Goal: Task Accomplishment & Management: Complete application form

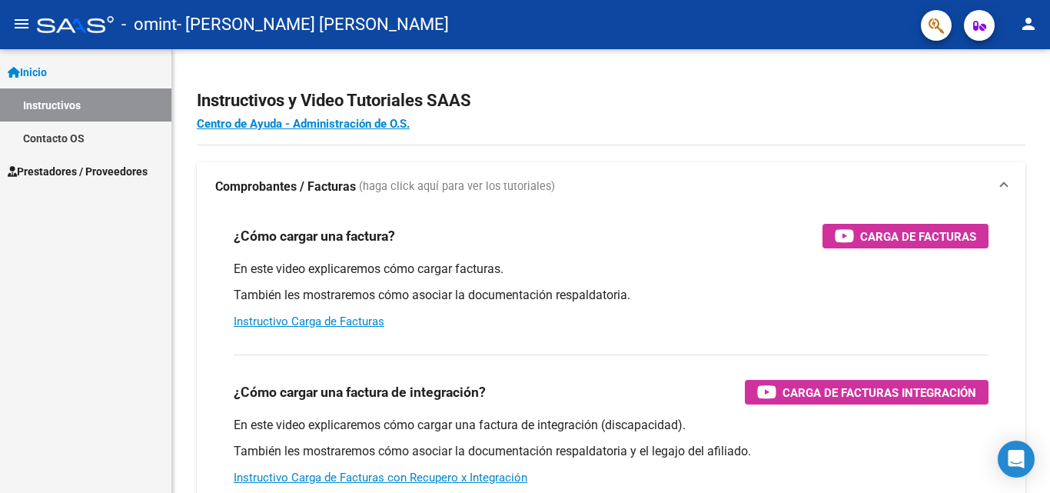
click at [1028, 22] on mat-icon "person" at bounding box center [1029, 24] width 18 height 18
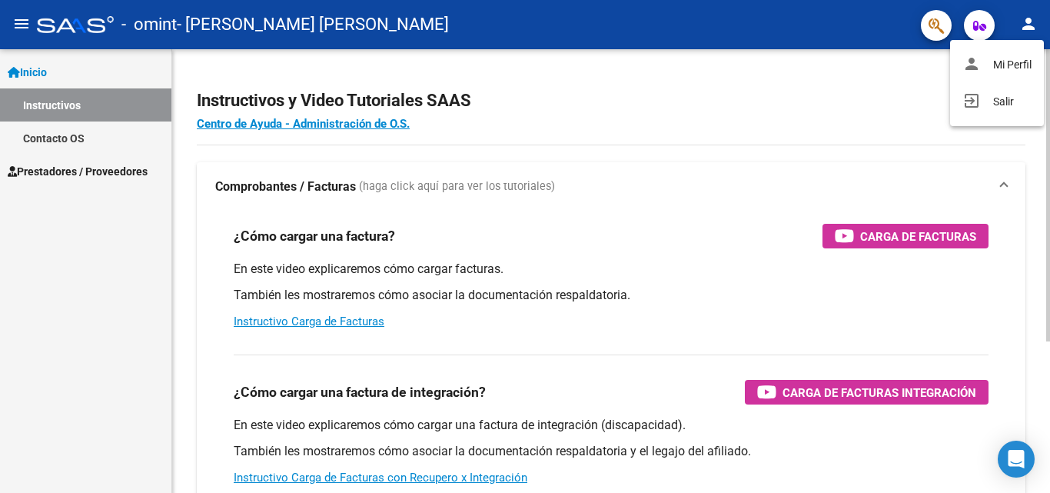
click at [787, 82] on div at bounding box center [525, 246] width 1050 height 493
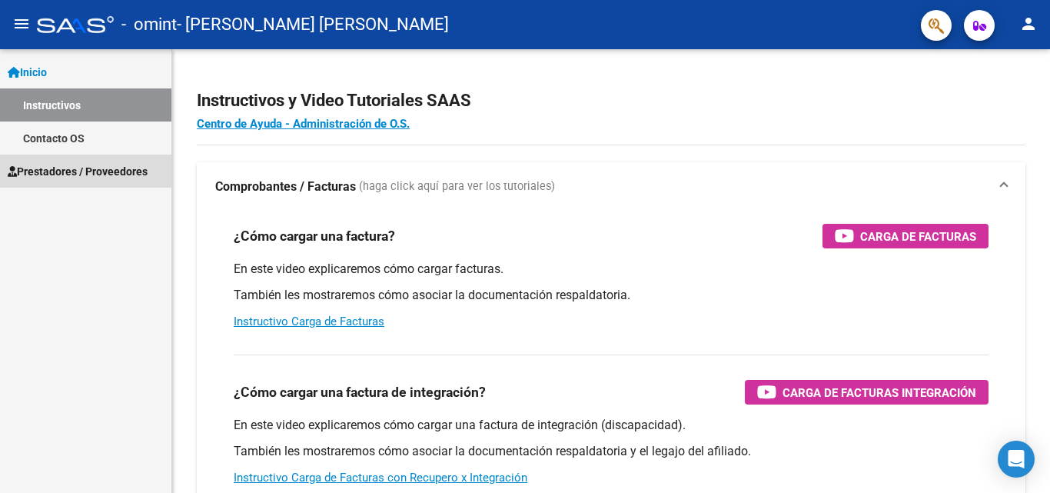
click at [81, 171] on span "Prestadores / Proveedores" at bounding box center [78, 171] width 140 height 17
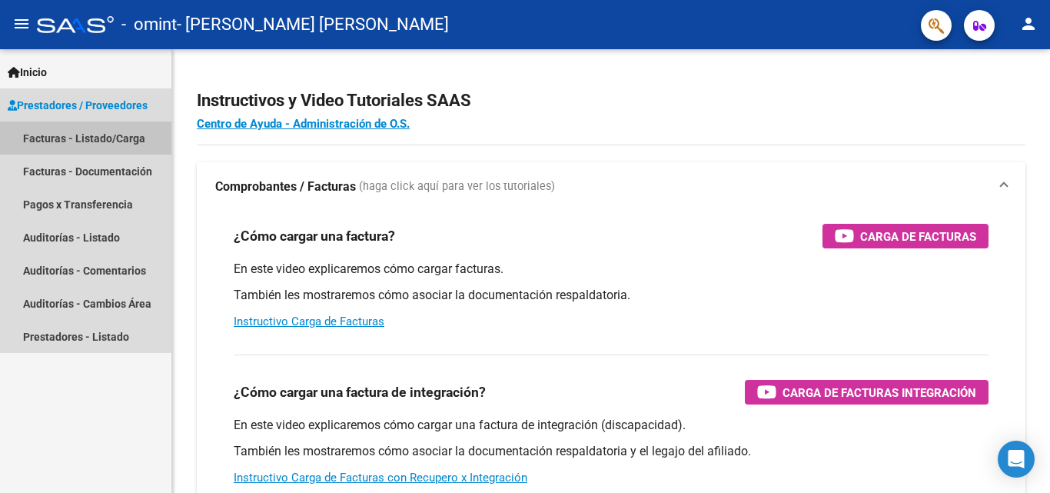
click at [99, 145] on link "Facturas - Listado/Carga" at bounding box center [85, 137] width 171 height 33
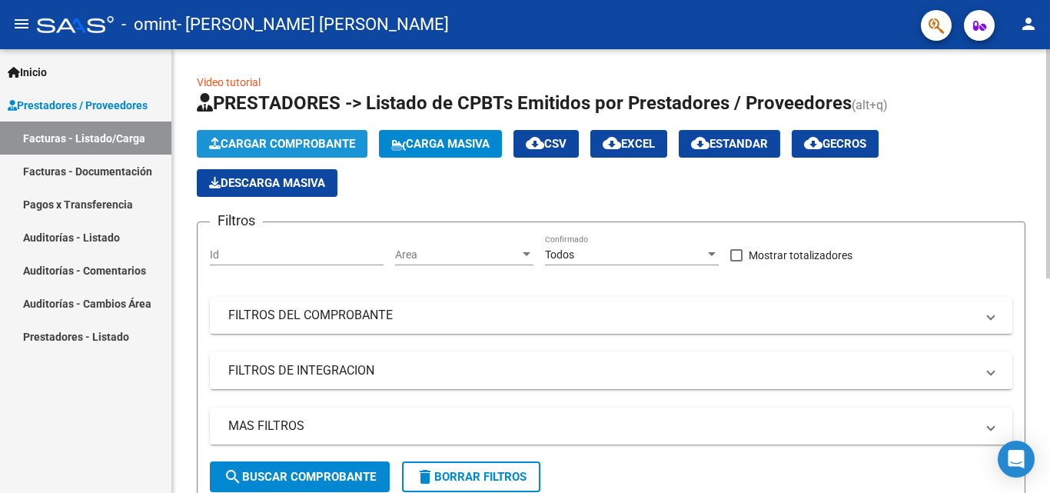
click at [321, 146] on span "Cargar Comprobante" at bounding box center [282, 144] width 146 height 14
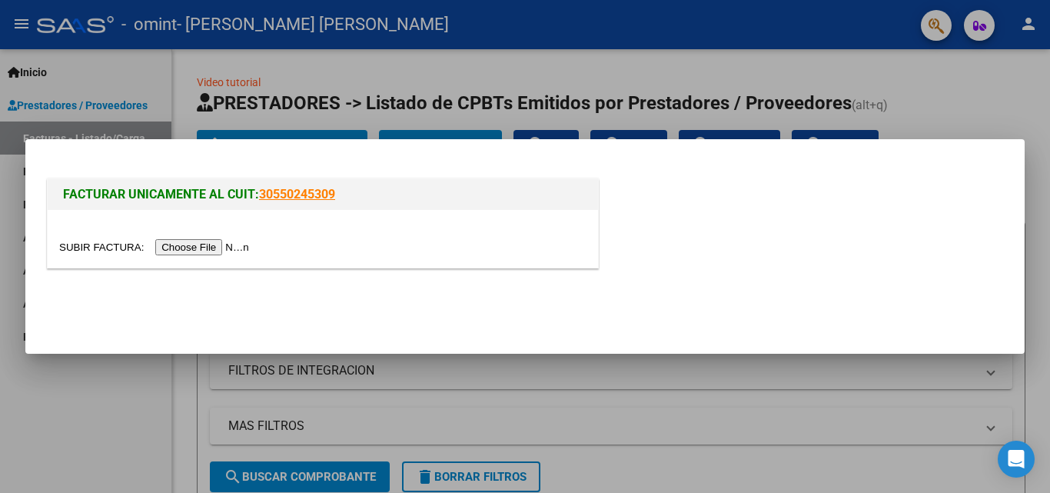
click at [225, 244] on input "file" at bounding box center [156, 247] width 195 height 16
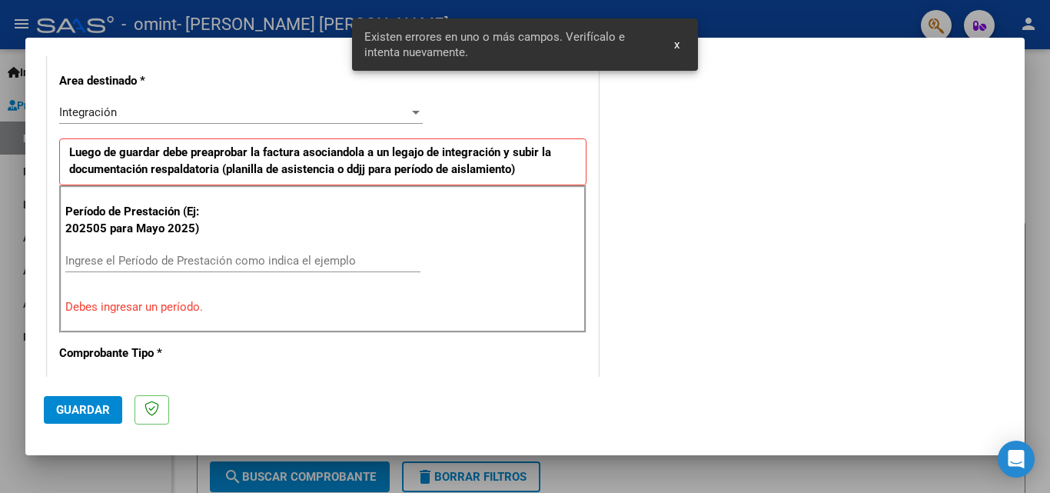
scroll to position [376, 0]
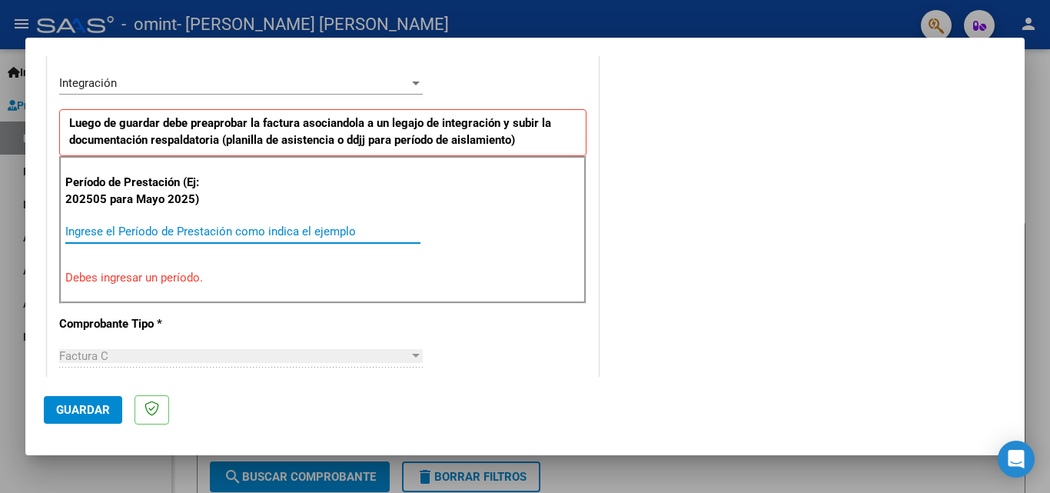
click at [229, 228] on input "Ingrese el Período de Prestación como indica el ejemplo" at bounding box center [242, 232] width 355 height 14
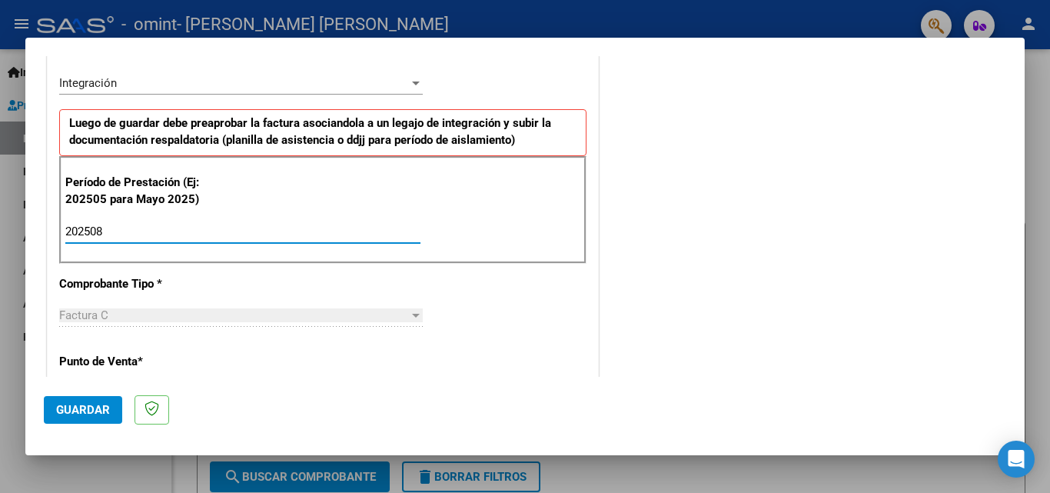
type input "202508"
click at [489, 314] on div "CUIT * 20-39667500-6 Ingresar CUIT ANALISIS PRESTADOR [PERSON_NAME] [PERSON_NAM…" at bounding box center [323, 450] width 551 height 1157
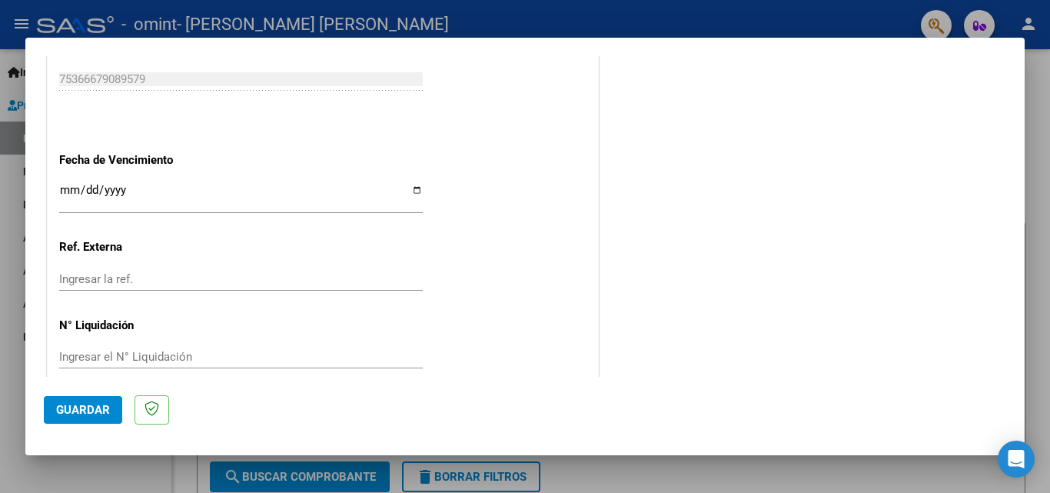
scroll to position [1033, 0]
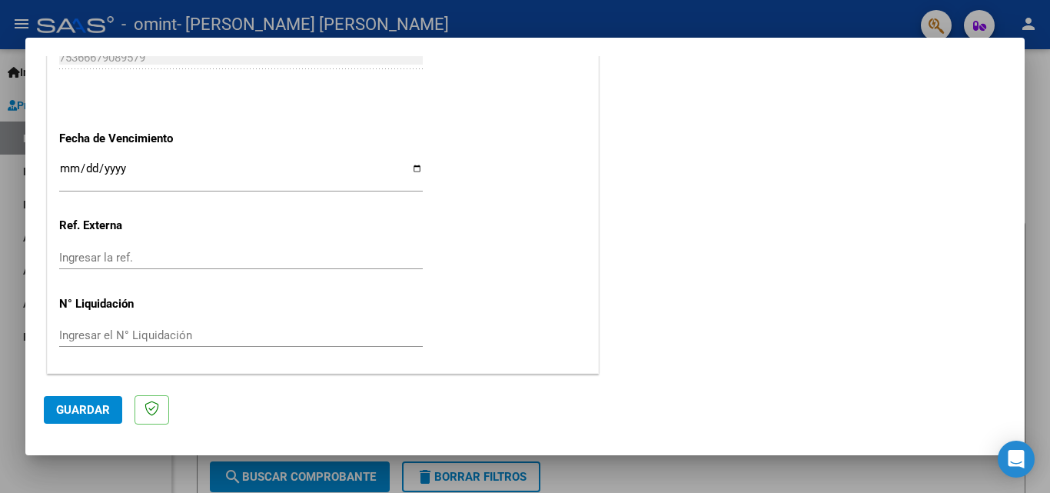
click at [91, 408] on span "Guardar" at bounding box center [83, 410] width 54 height 14
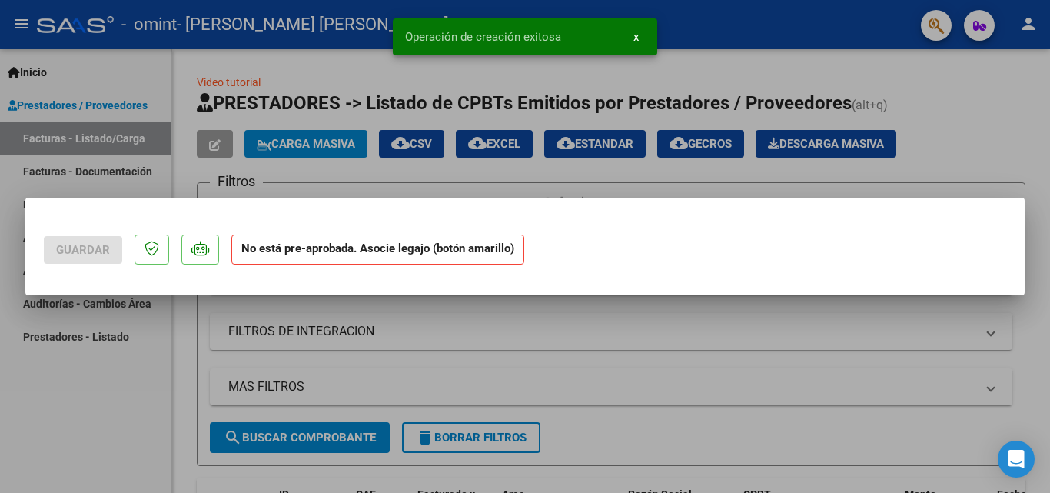
scroll to position [0, 0]
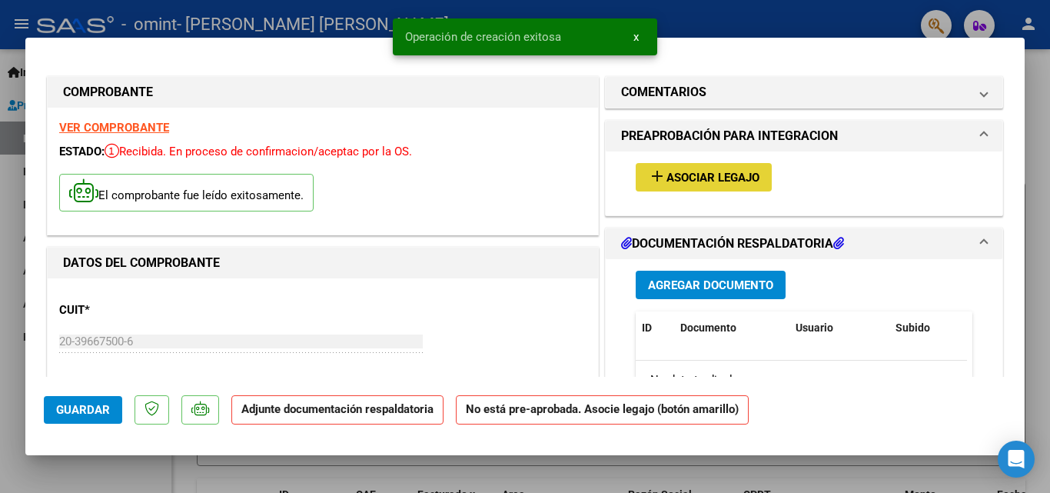
click at [685, 179] on span "Asociar Legajo" at bounding box center [713, 178] width 93 height 14
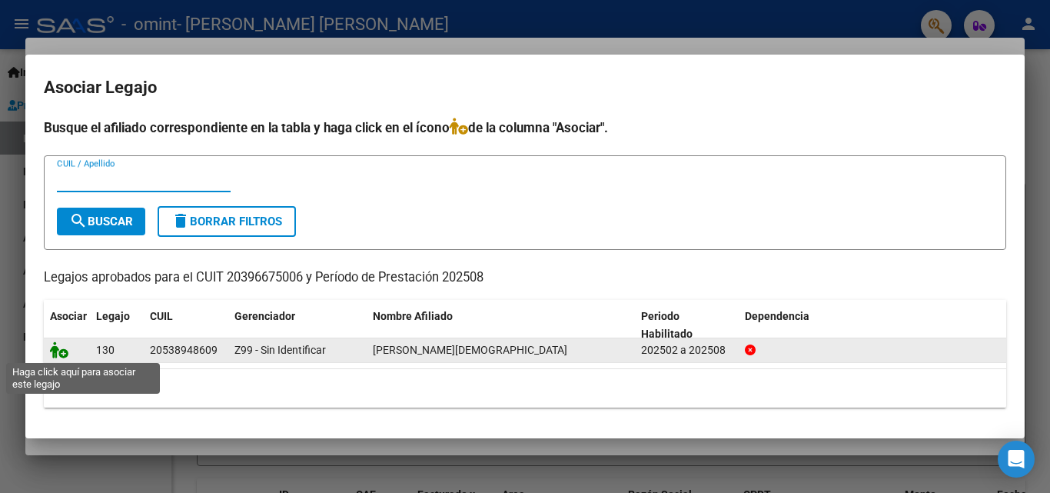
click at [55, 352] on icon at bounding box center [59, 349] width 18 height 17
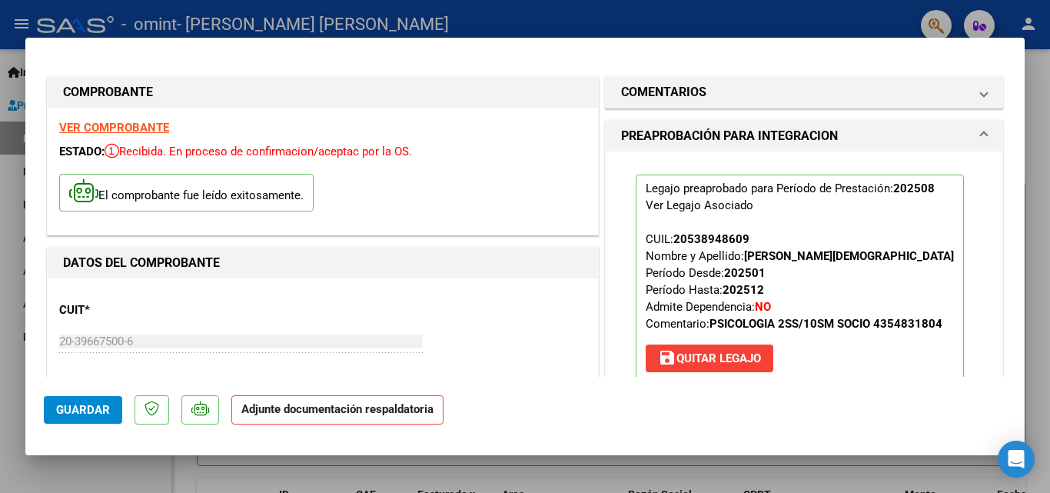
click at [981, 128] on span at bounding box center [984, 136] width 6 height 18
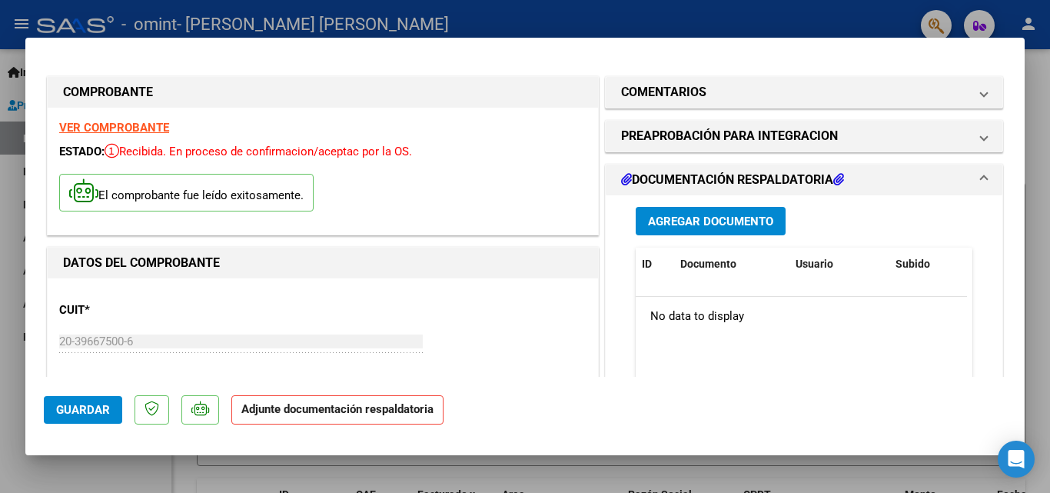
click at [710, 217] on span "Agregar Documento" at bounding box center [710, 222] width 125 height 14
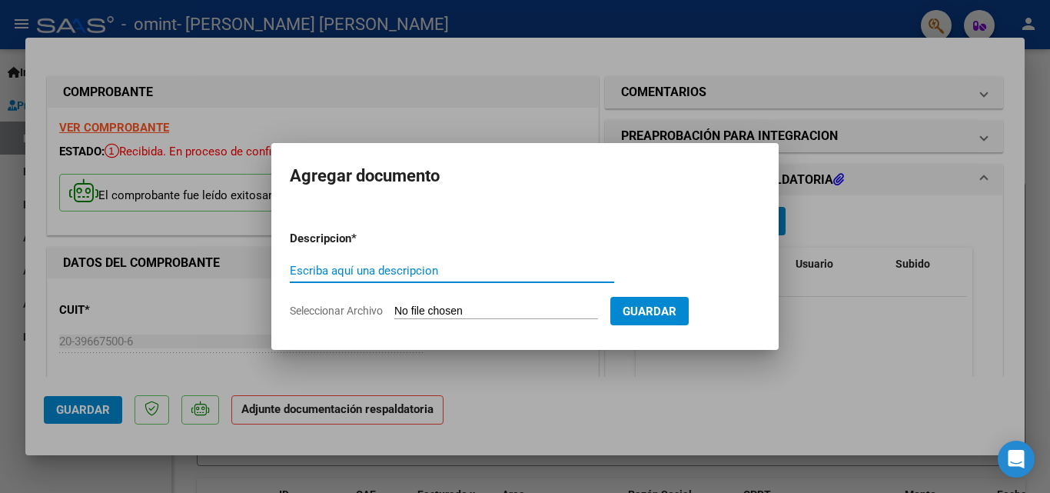
click at [462, 307] on input "Seleccionar Archivo" at bounding box center [496, 311] width 204 height 15
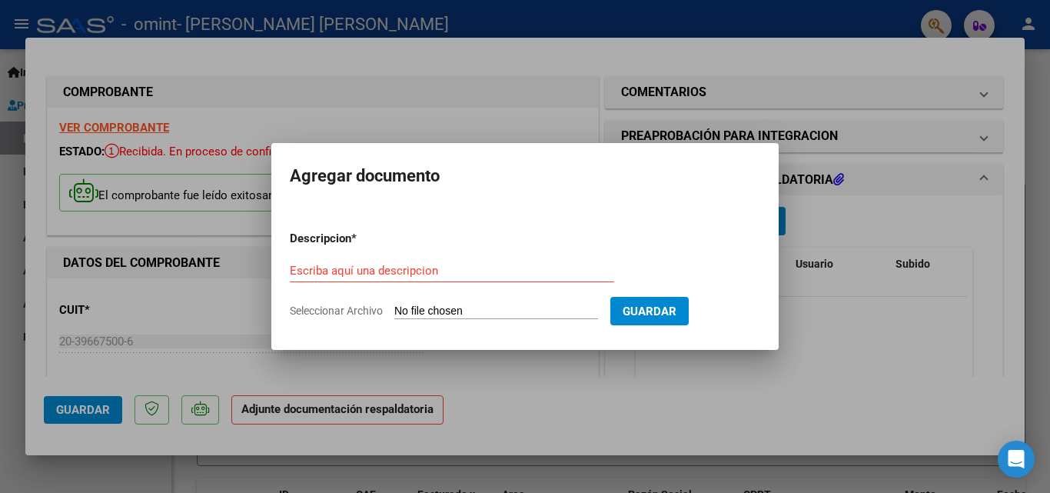
type input "C:\fakepath\DOC-20250908-WA0000..pdf"
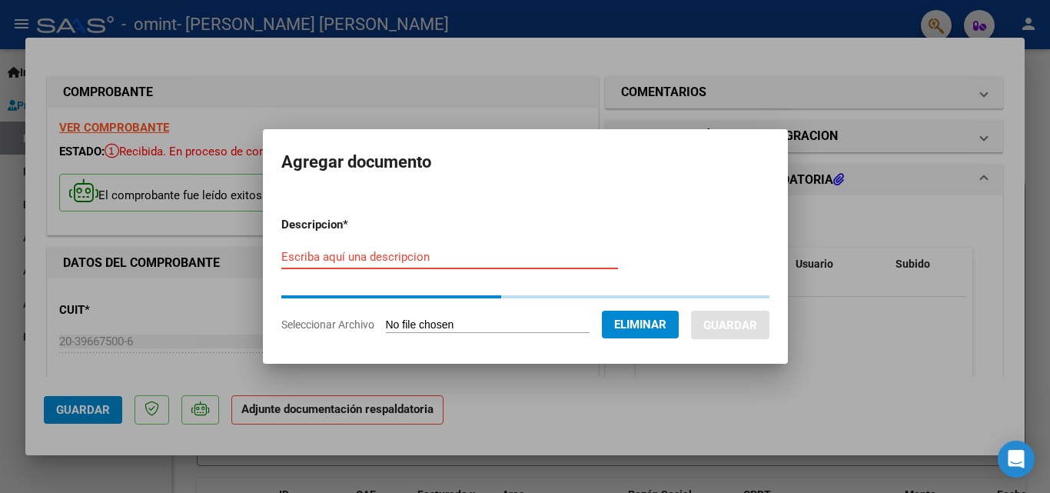
click at [407, 255] on input "Escriba aquí una descripcion" at bounding box center [449, 257] width 337 height 14
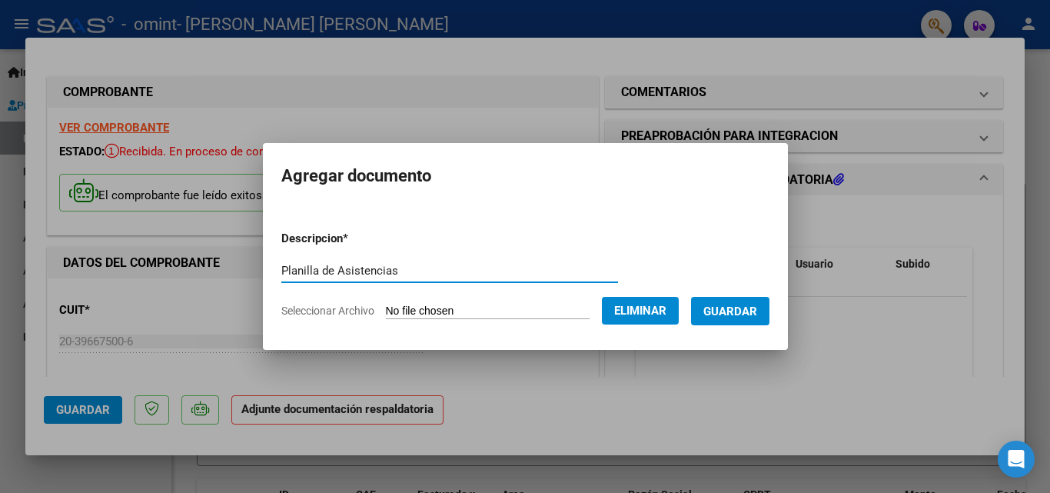
type input "Planilla de Asistencias"
click at [744, 311] on span "Guardar" at bounding box center [731, 311] width 54 height 14
